Goal: Information Seeking & Learning: Learn about a topic

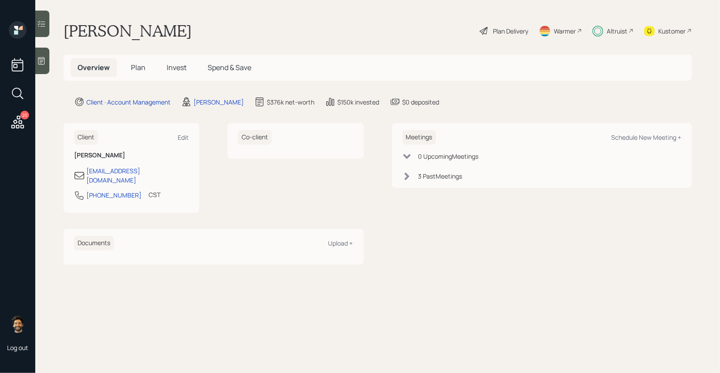
click at [615, 30] on div "Altruist" at bounding box center [617, 30] width 21 height 9
click at [165, 64] on h5 "Invest" at bounding box center [177, 67] width 34 height 19
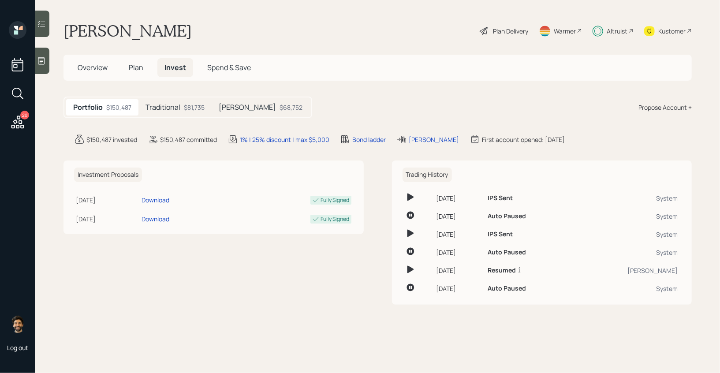
click at [187, 110] on div "$81,735" at bounding box center [194, 107] width 21 height 9
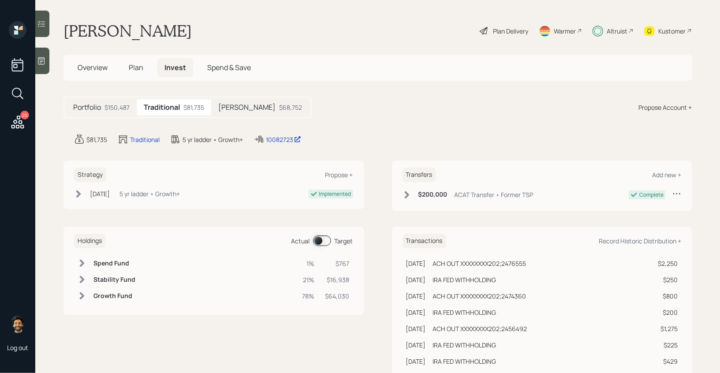
click at [318, 239] on span at bounding box center [322, 240] width 18 height 11
click at [142, 69] on span "Plan" at bounding box center [136, 68] width 15 height 10
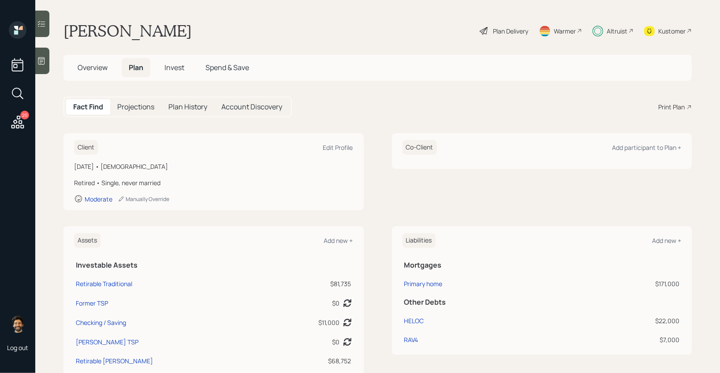
click at [510, 29] on div "Plan Delivery" at bounding box center [510, 30] width 35 height 9
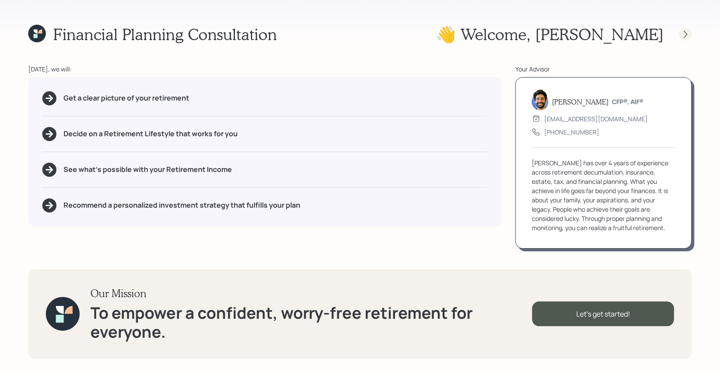
click at [685, 34] on icon at bounding box center [685, 34] width 9 height 9
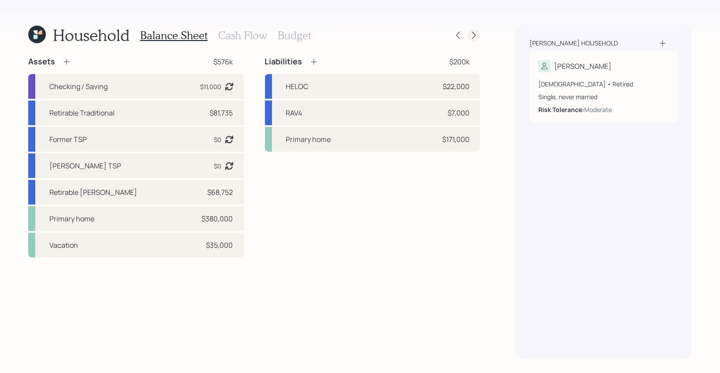
click at [475, 36] on icon at bounding box center [474, 35] width 9 height 9
